Goal: Task Accomplishment & Management: Manage account settings

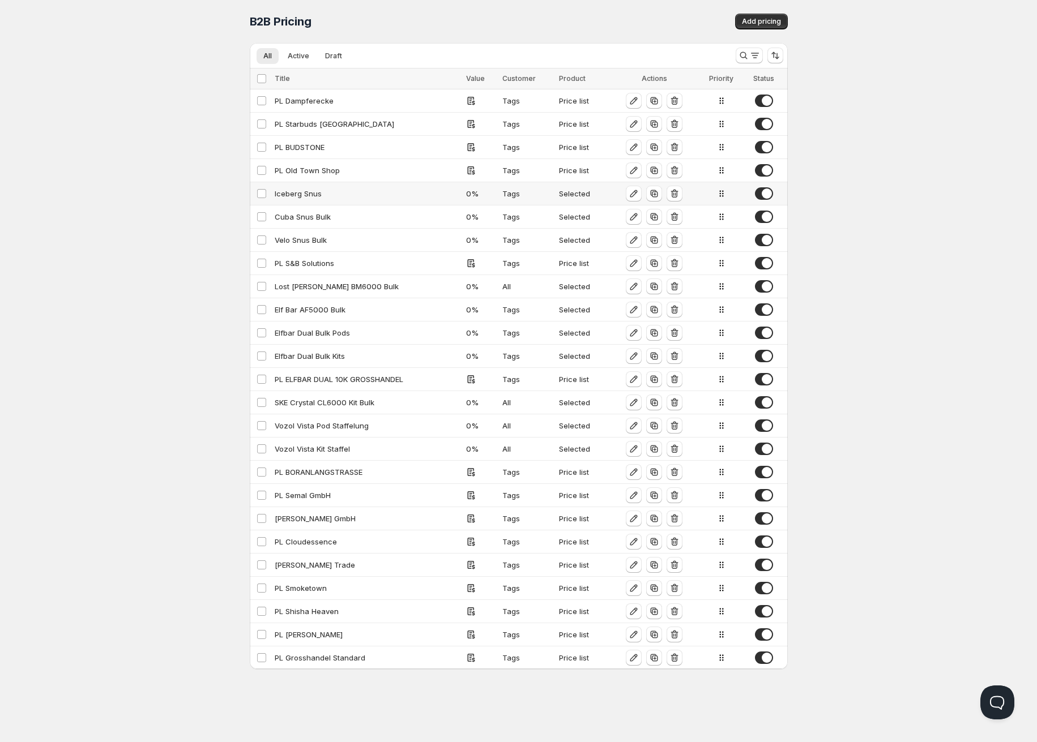
click at [315, 192] on div "Iceberg Snus" at bounding box center [367, 193] width 185 height 11
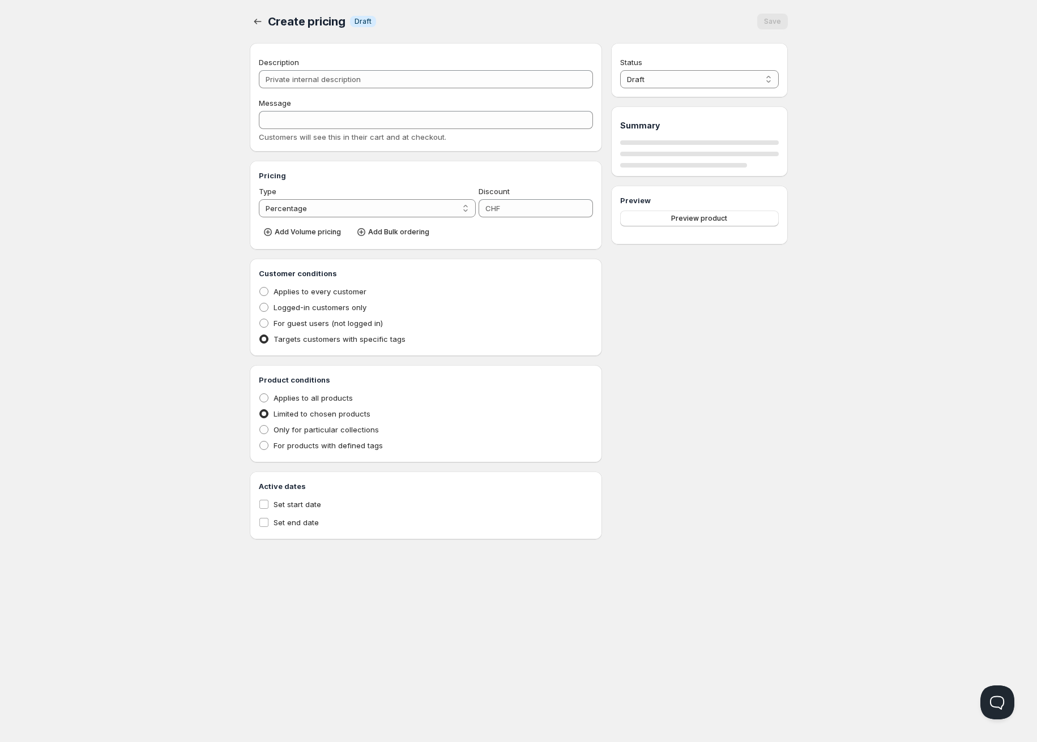
type input "Iceberg Snus"
type input "ICEBERG_SNUS"
type input "0"
radio input "true"
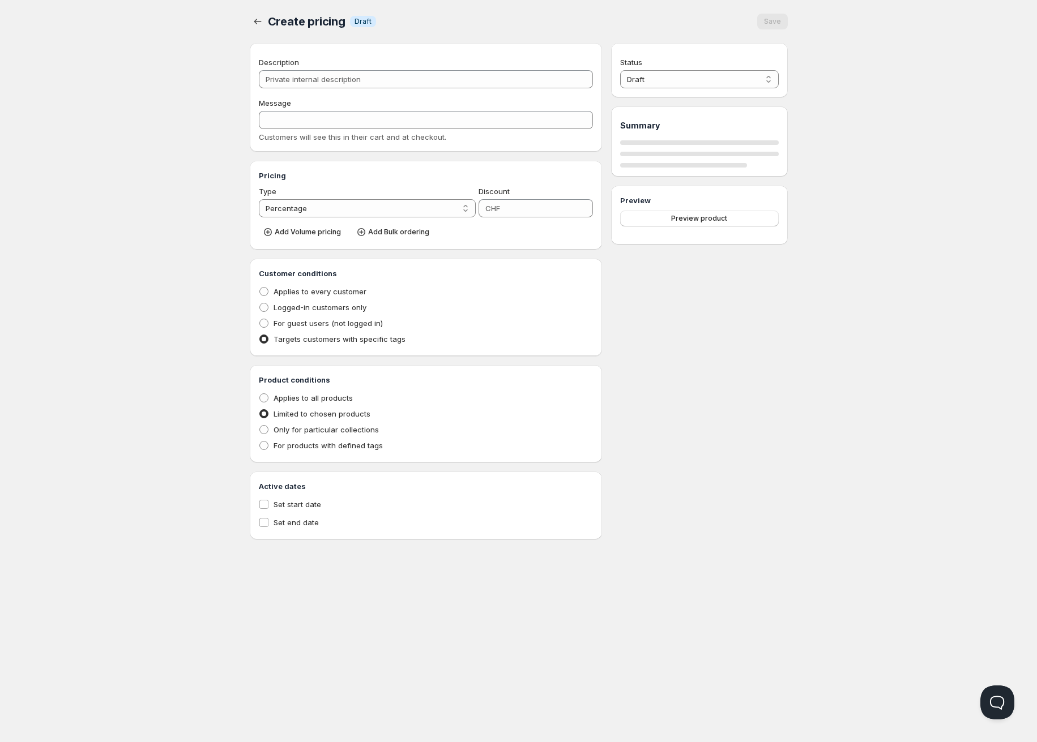
select select "1"
select select "CHF"
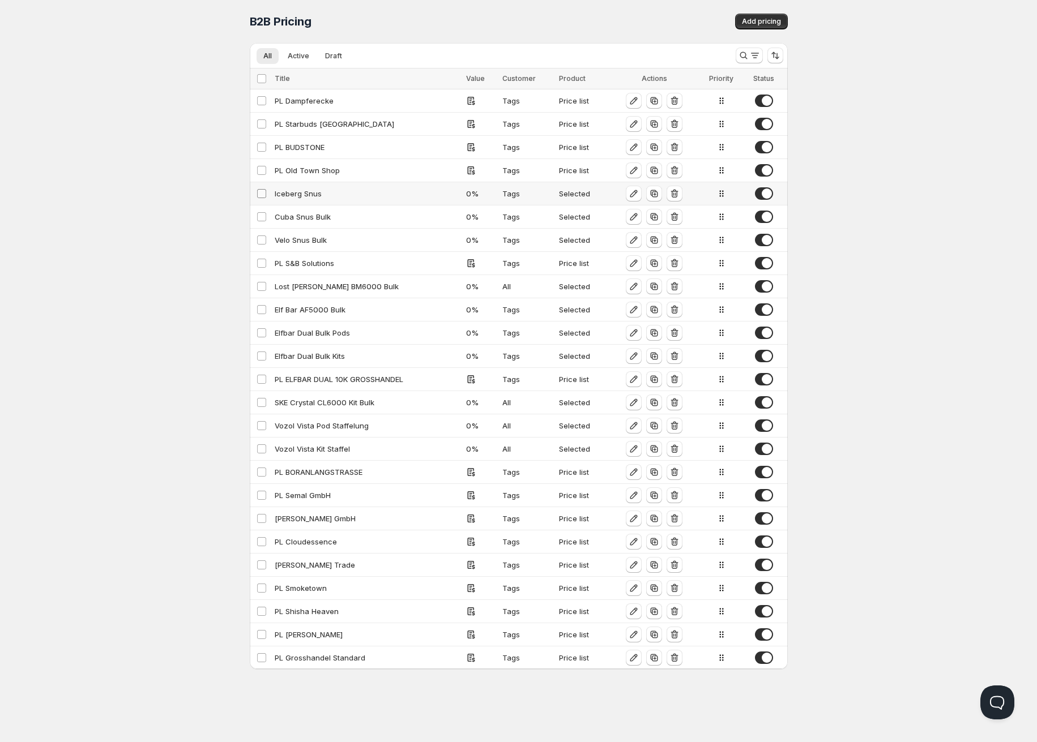
click at [261, 193] on input "Select config" at bounding box center [261, 193] width 9 height 9
checkbox input "true"
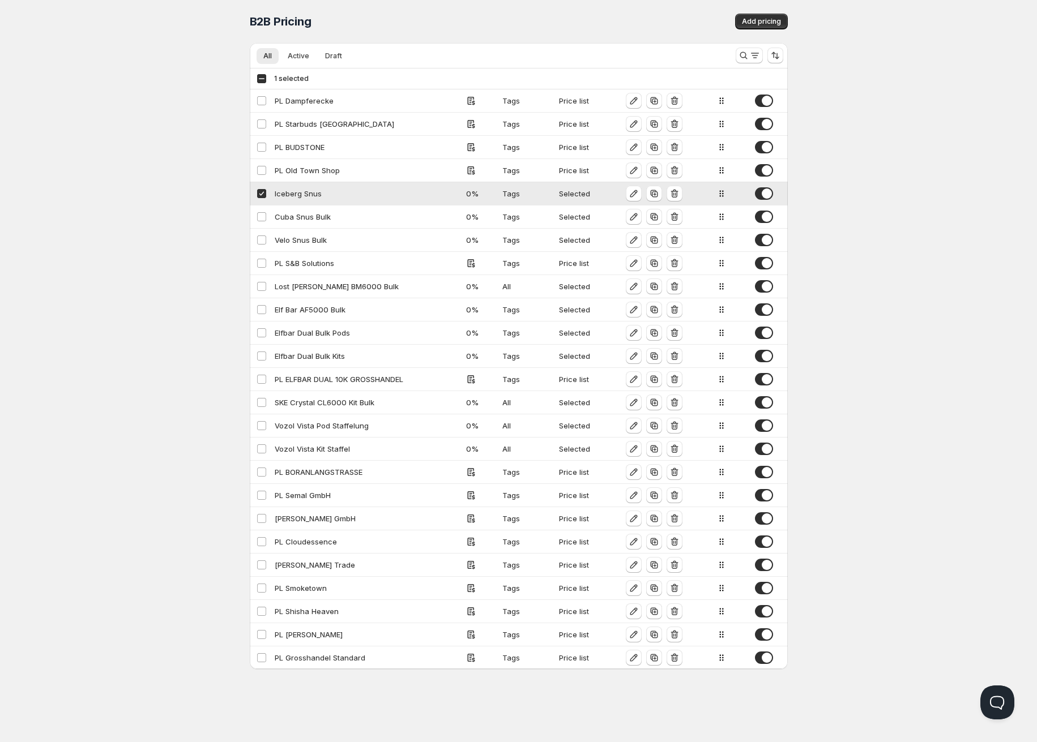
click at [255, 189] on td "Select config" at bounding box center [261, 193] width 22 height 23
select select "CHF"
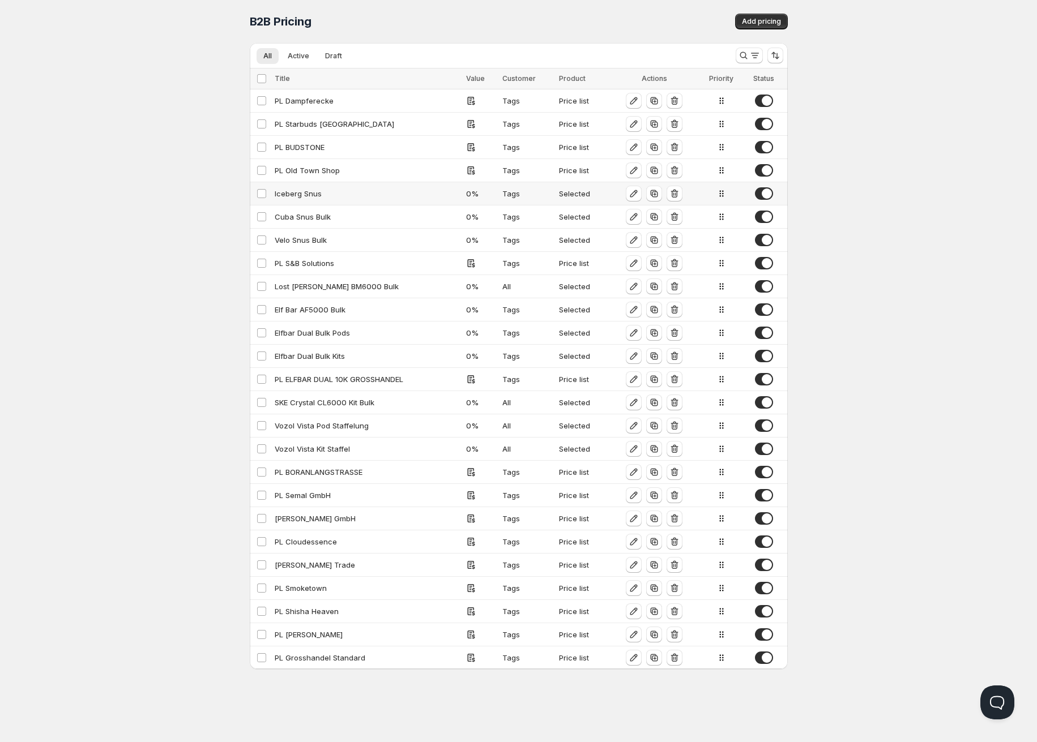
click at [763, 193] on span at bounding box center [764, 193] width 18 height 12
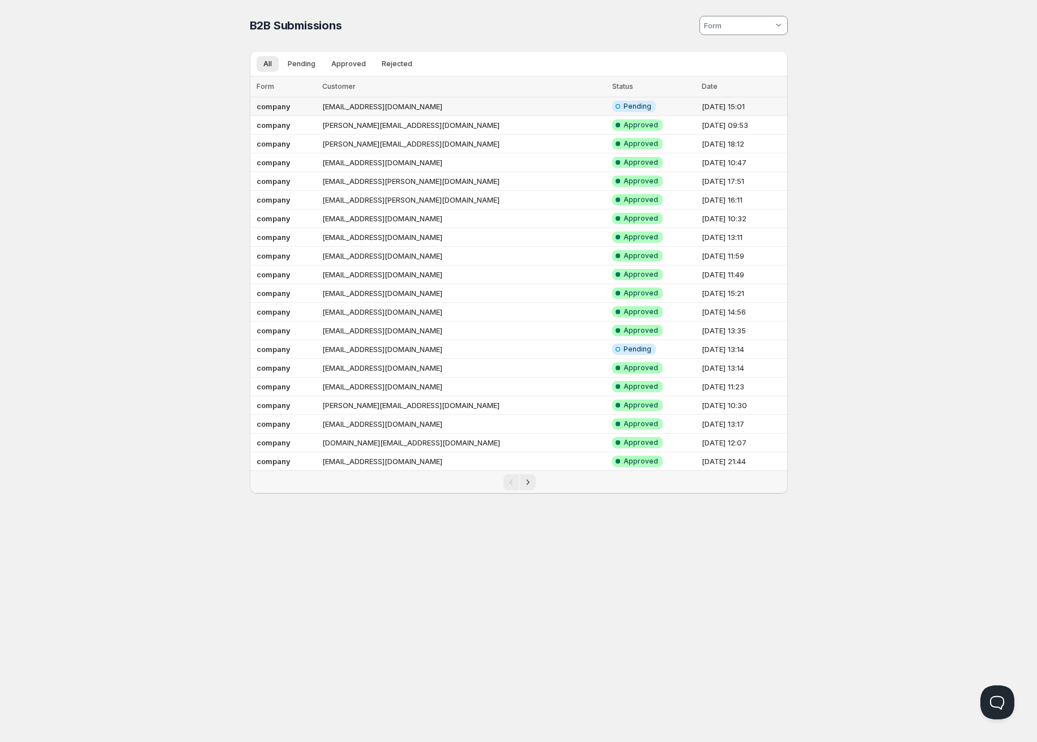
click at [446, 105] on td "[EMAIL_ADDRESS][DOMAIN_NAME]" at bounding box center [464, 106] width 290 height 19
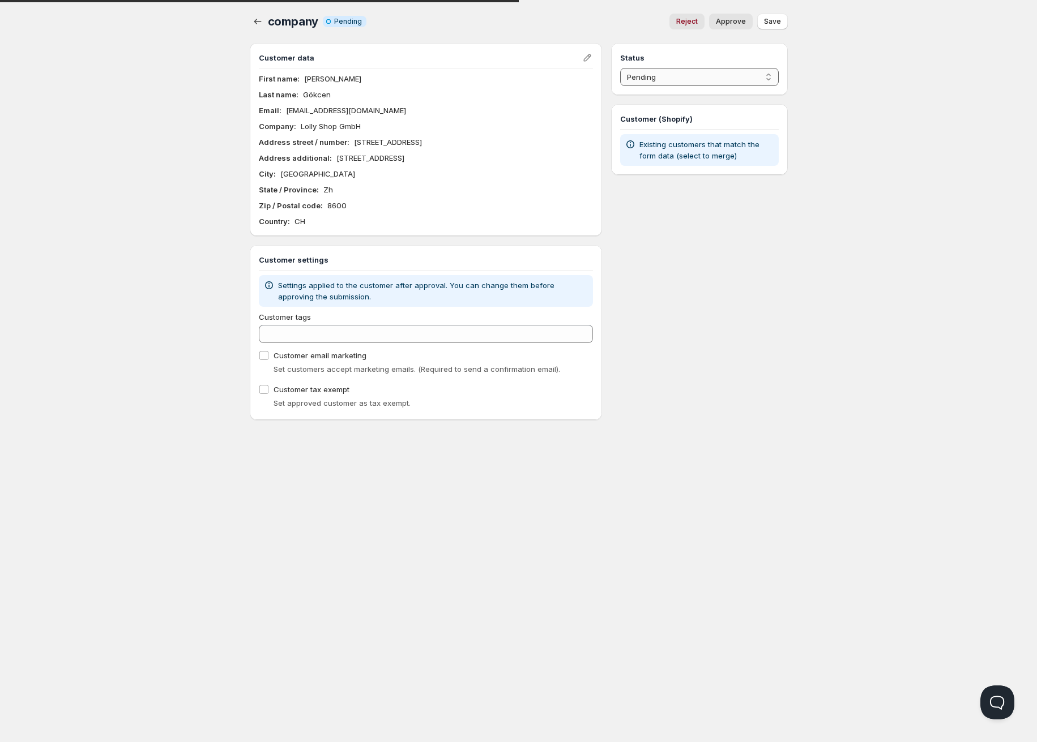
click at [646, 80] on select "Pending Approved Rejected Ignored Spam" at bounding box center [699, 77] width 158 height 18
select select "1"
click at [620, 68] on select "Pending Approved Rejected Ignored Spam" at bounding box center [699, 77] width 158 height 18
click at [777, 19] on span "Save" at bounding box center [772, 21] width 17 height 9
